Goal: Information Seeking & Learning: Understand process/instructions

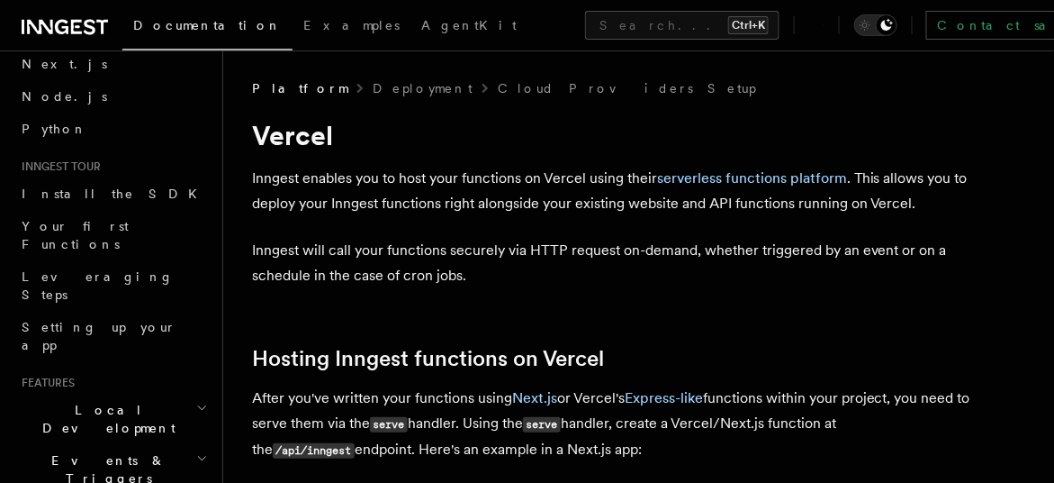
scroll to position [84, 0]
click at [161, 392] on h2 "Local Development" at bounding box center [112, 417] width 197 height 50
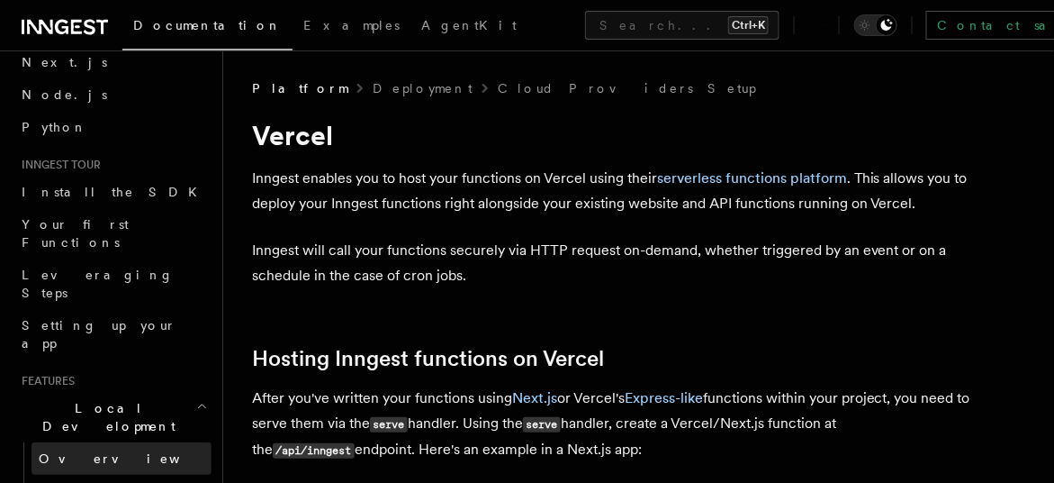
click at [123, 442] on link "Overview" at bounding box center [122, 458] width 180 height 32
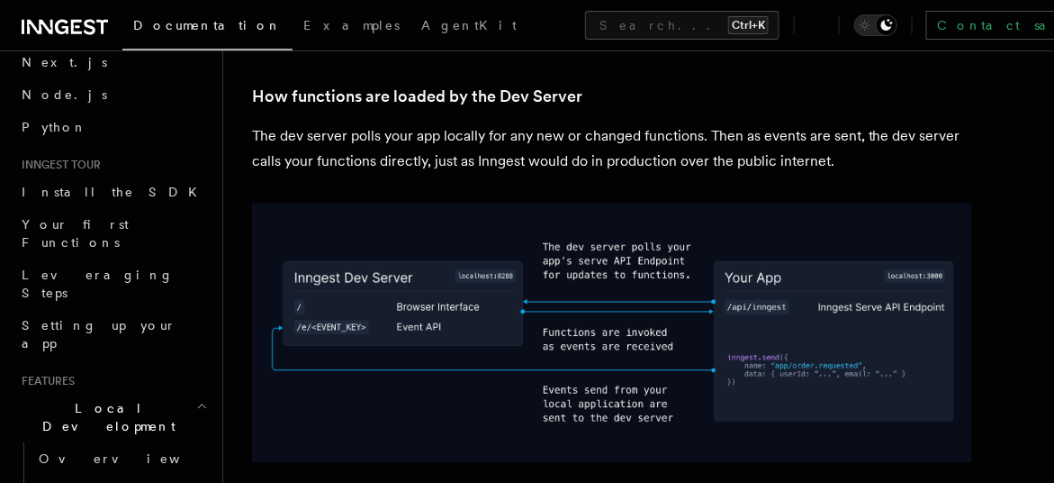
scroll to position [1138, 0]
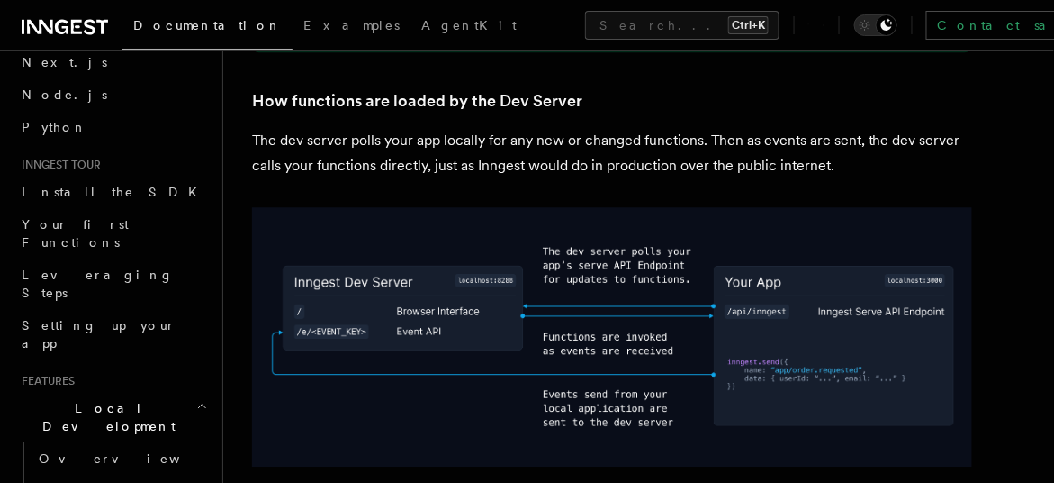
drag, startPoint x: 389, startPoint y: 160, endPoint x: 463, endPoint y: 230, distance: 101.3
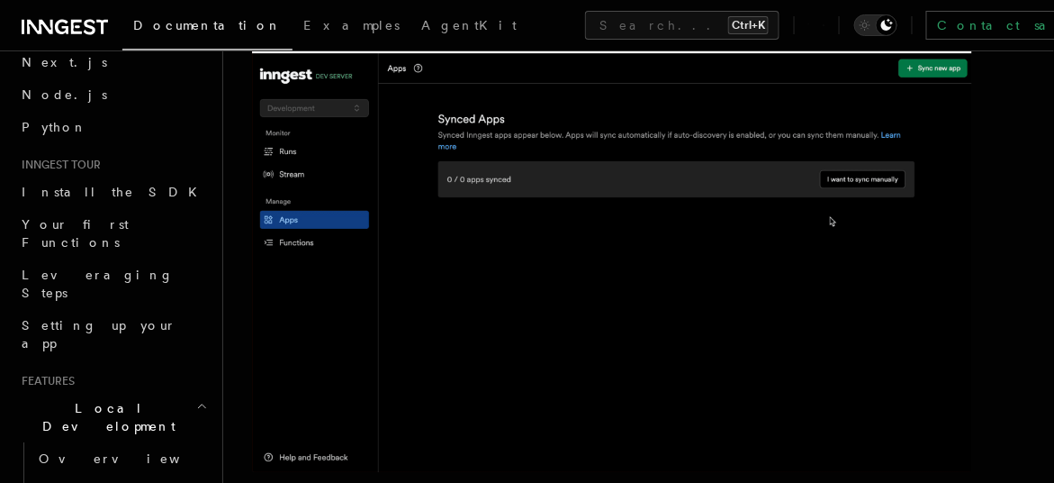
scroll to position [1006, 0]
